Goal: Complete application form

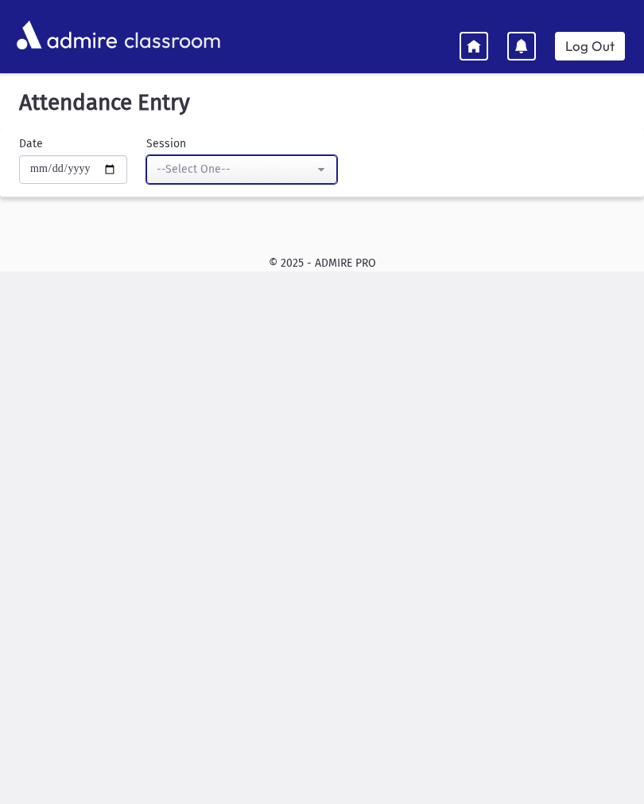
click at [306, 164] on button "--Select One--" at bounding box center [241, 169] width 191 height 29
click at [282, 174] on div "--Select One--" at bounding box center [236, 169] width 158 height 17
click at [477, 45] on icon at bounding box center [474, 45] width 14 height 14
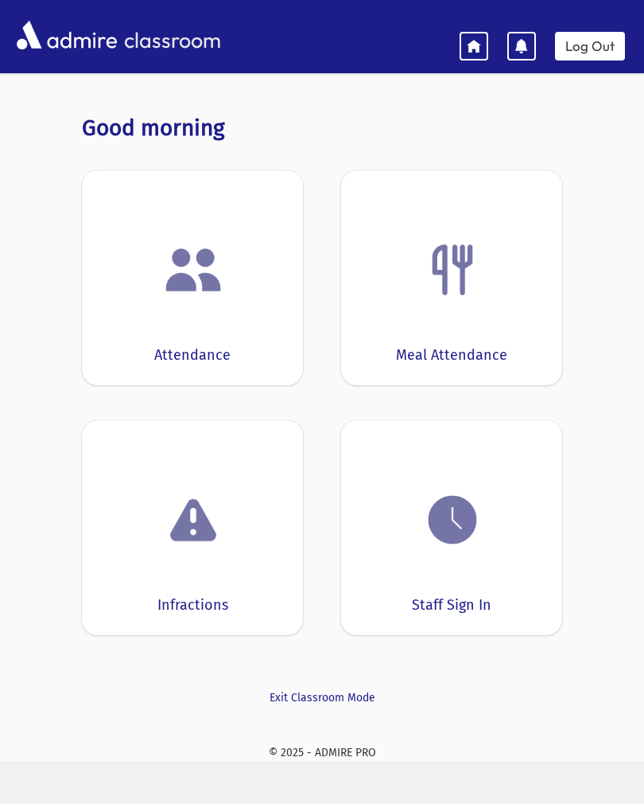
click at [180, 297] on img at bounding box center [193, 269] width 60 height 60
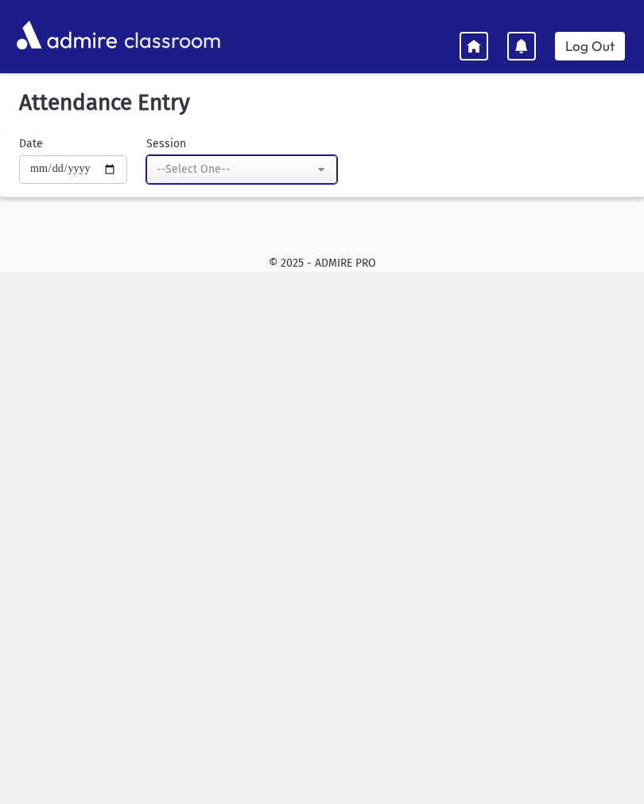
click at [282, 174] on div "--Select One--" at bounding box center [236, 169] width 158 height 17
click at [250, 177] on button "--Select One--" at bounding box center [241, 169] width 191 height 29
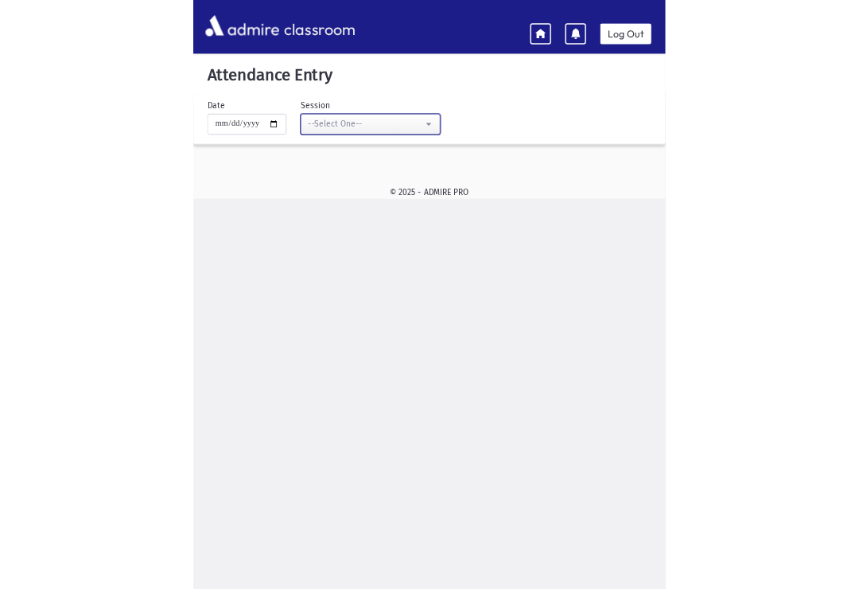
scroll to position [4, 0]
